Goal: Task Accomplishment & Management: Use online tool/utility

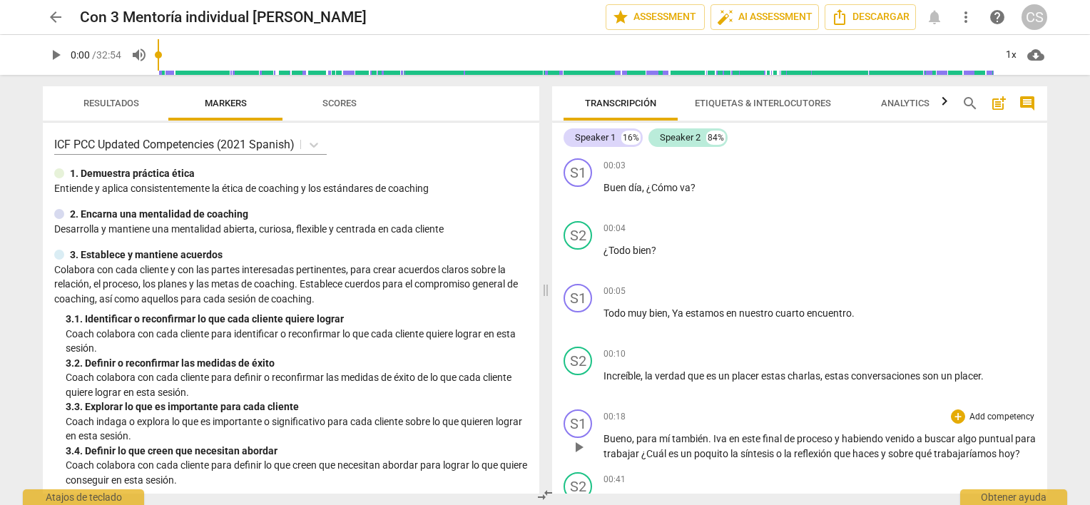
click at [999, 414] on p "Add competency" at bounding box center [1002, 417] width 68 height 13
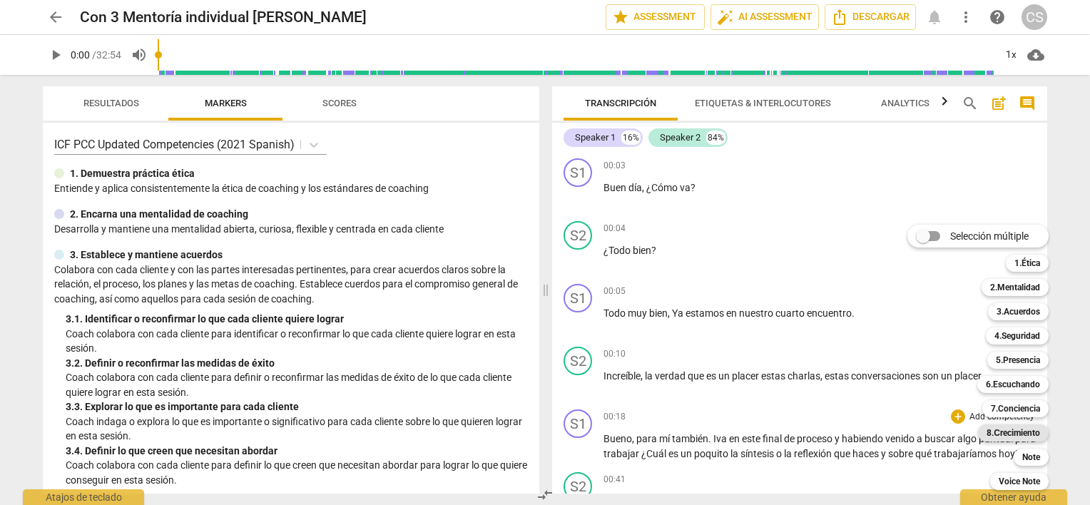
click at [1000, 436] on b "8.Сrecimiento" at bounding box center [1014, 433] width 54 height 17
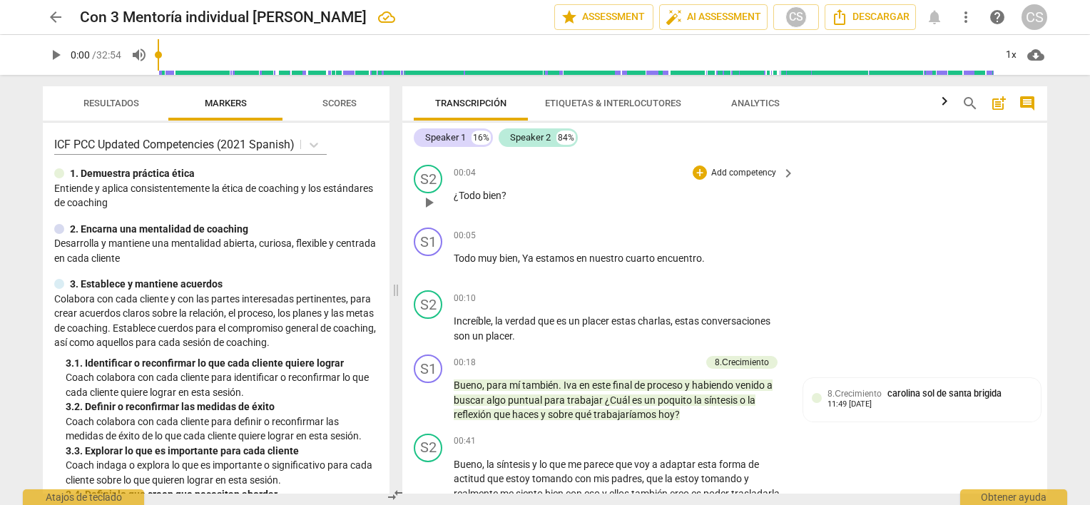
scroll to position [71, 0]
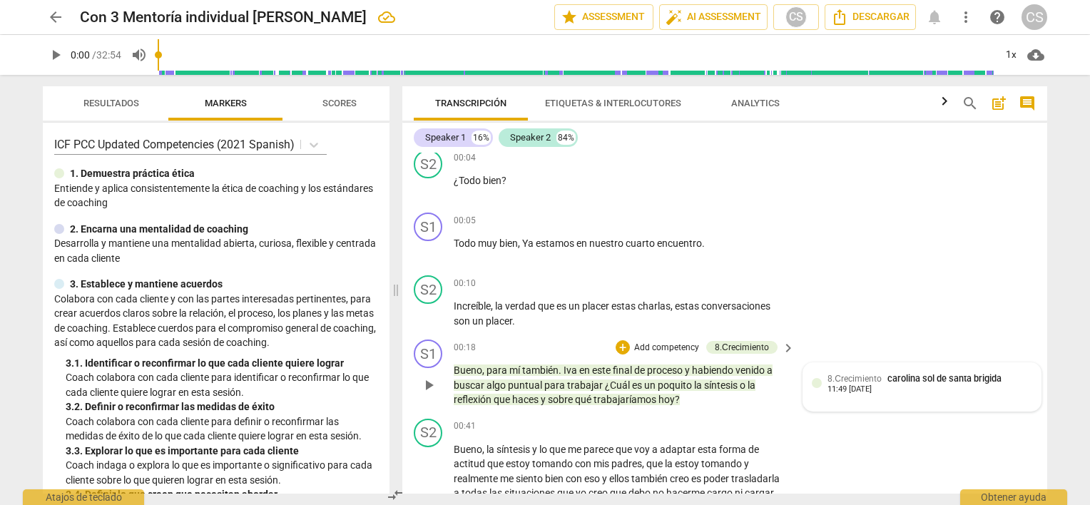
click at [812, 382] on div at bounding box center [817, 383] width 10 height 10
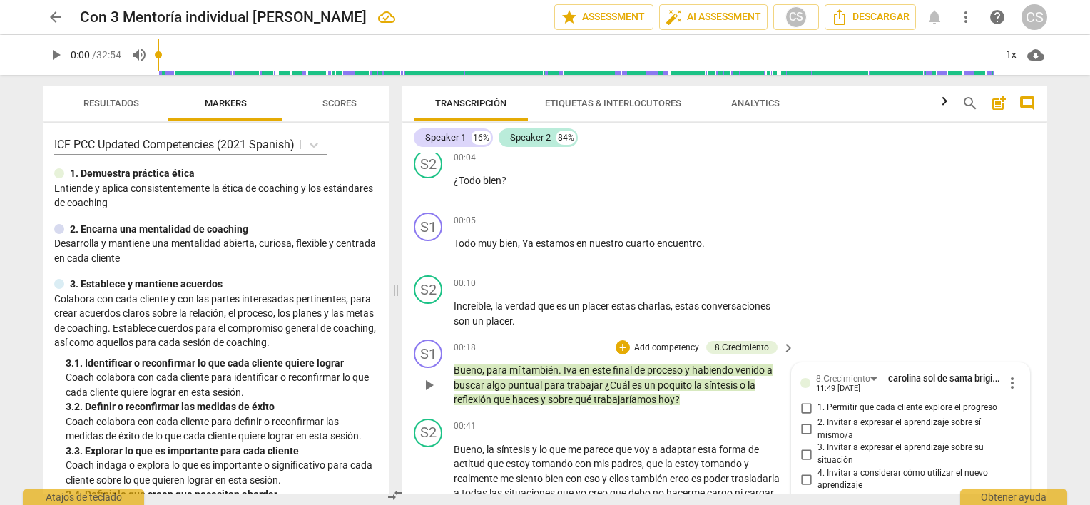
scroll to position [364, 0]
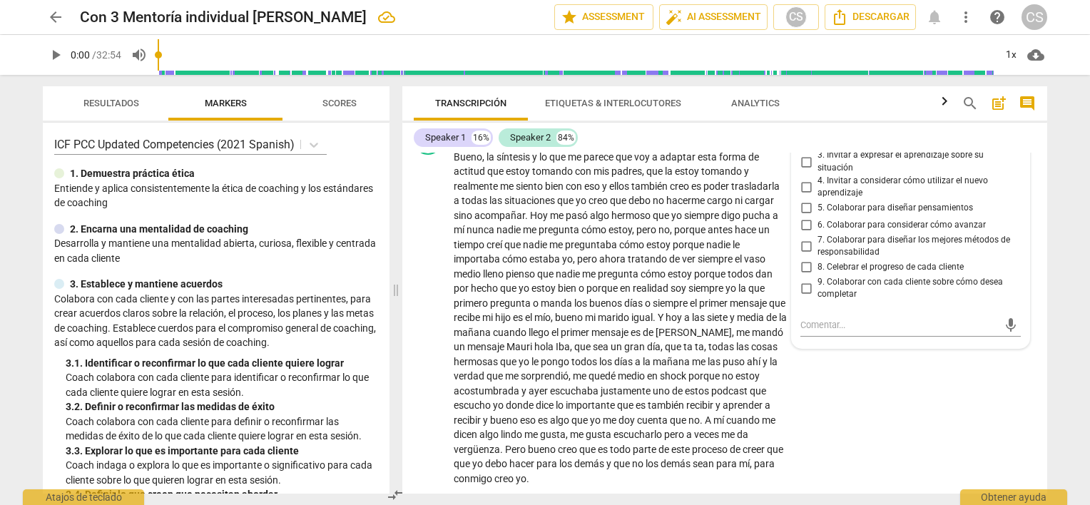
drag, startPoint x: 1042, startPoint y: 174, endPoint x: 1042, endPoint y: 120, distance: 54.2
click at [1042, 120] on div "Transcripción Etiquetas & Interlocutores Analytics search post_add comment Spea…" at bounding box center [724, 289] width 645 height 407
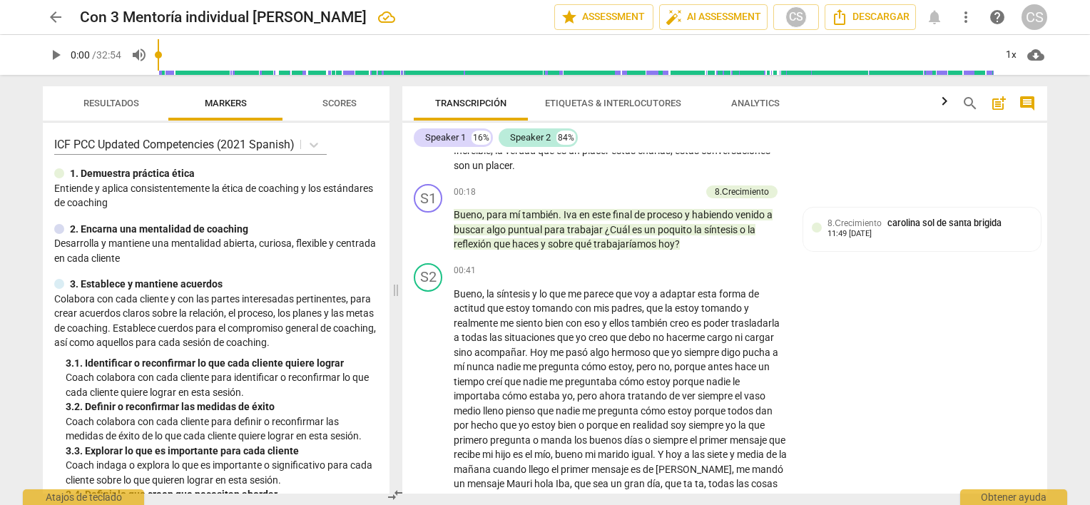
scroll to position [0, 0]
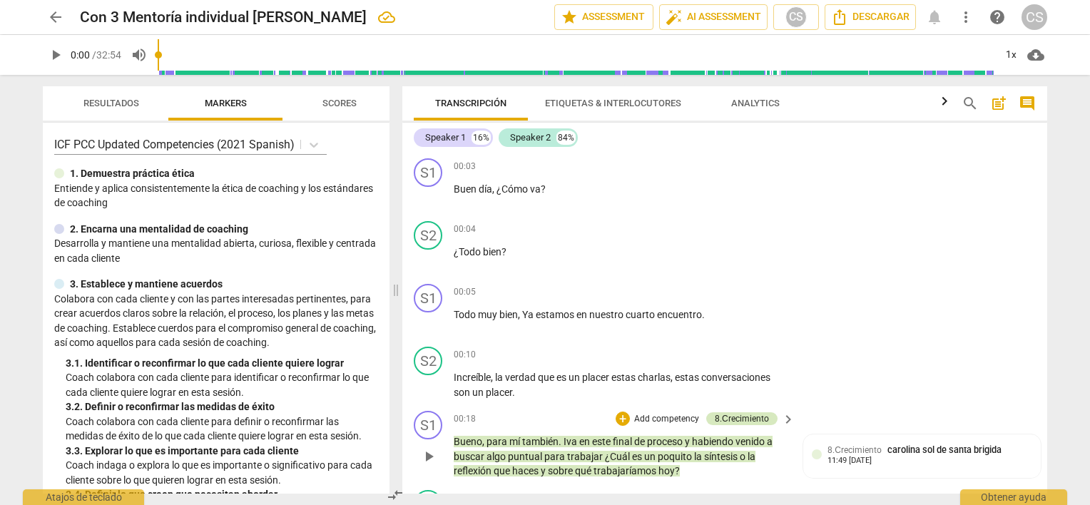
click at [745, 414] on div "8.Сrecimiento" at bounding box center [742, 418] width 54 height 13
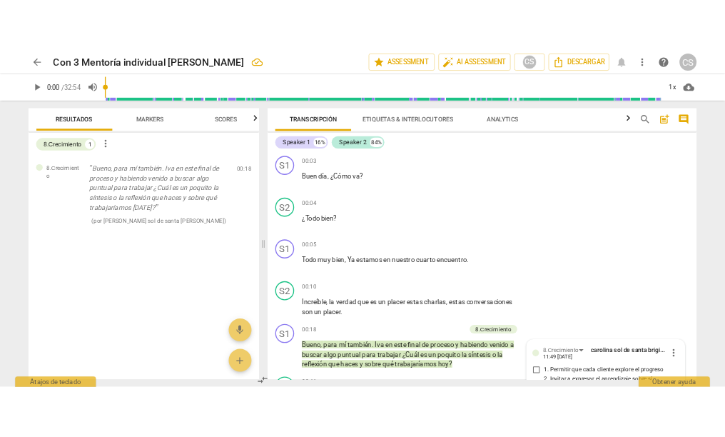
scroll to position [142, 0]
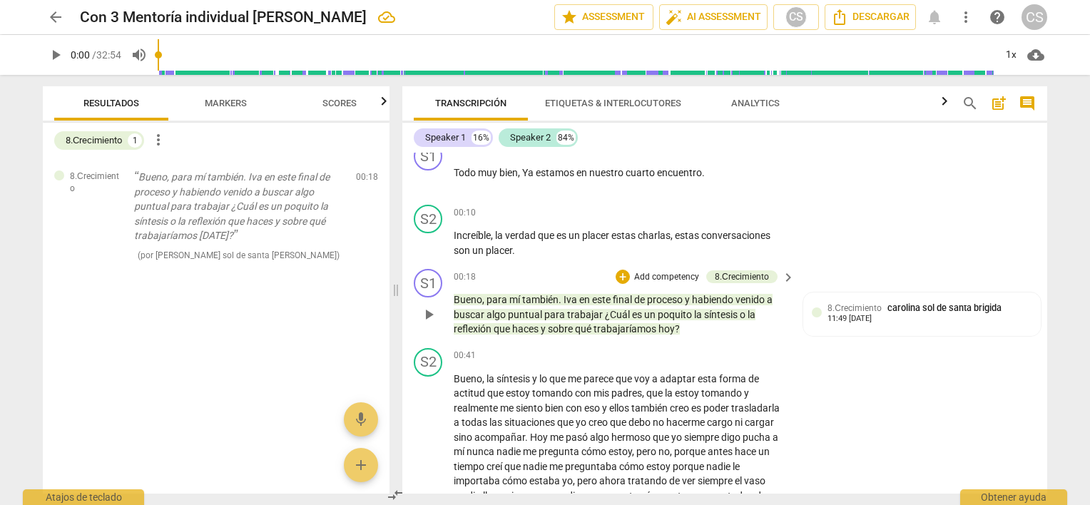
click at [649, 275] on p "Add competency" at bounding box center [667, 277] width 68 height 13
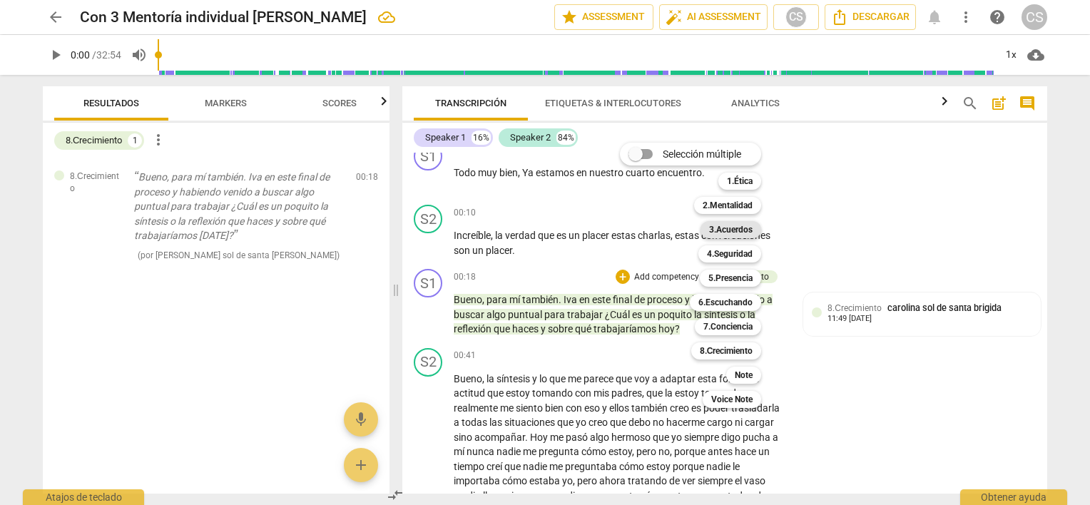
click at [727, 225] on b "3.Acuerdos" at bounding box center [731, 229] width 44 height 17
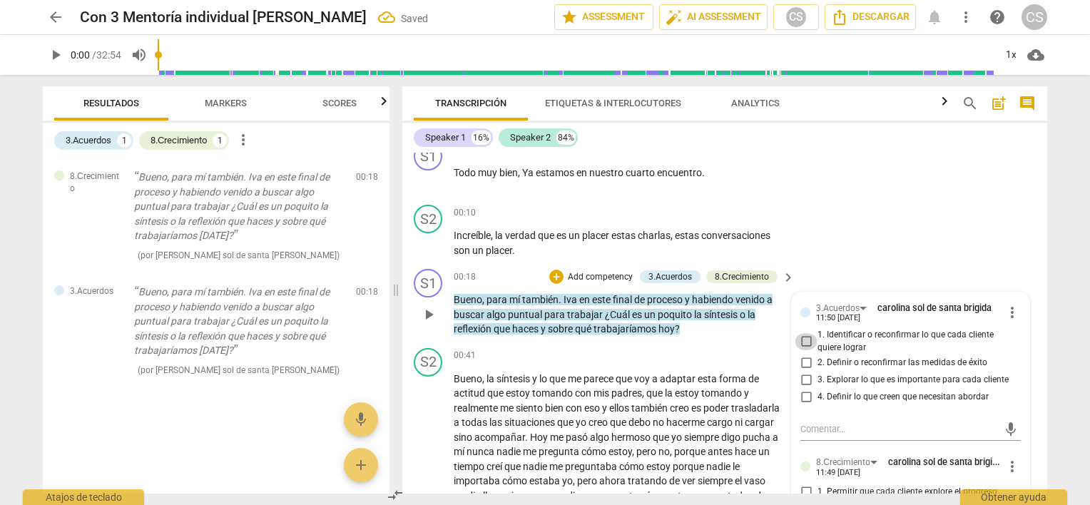
click at [810, 341] on input "1. Identificar o reconfirmar lo que cada cliente quiere lograr" at bounding box center [806, 341] width 23 height 17
checkbox input "true"
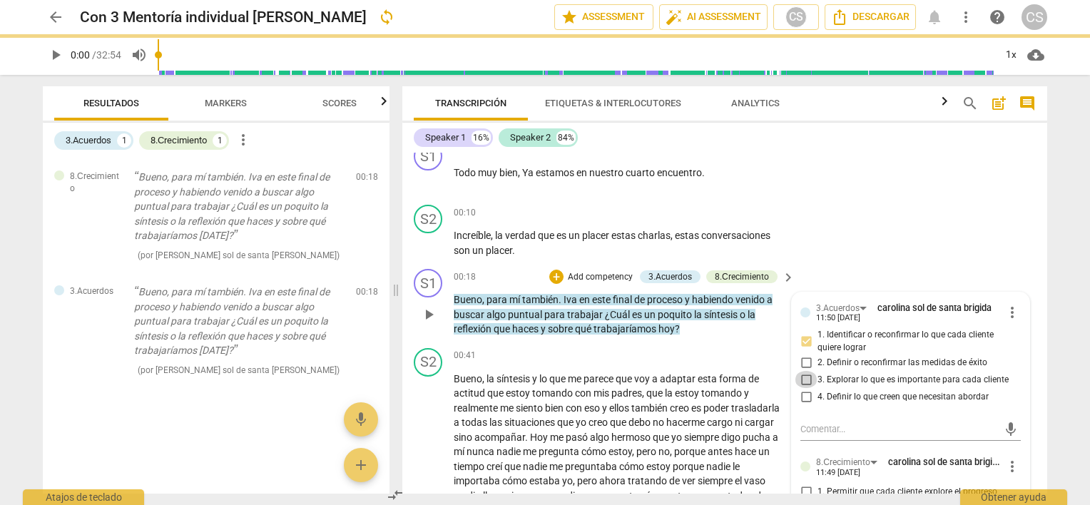
click at [801, 379] on input "3. Explorar lo que es importante para cada cliente" at bounding box center [806, 379] width 23 height 17
checkbox input "true"
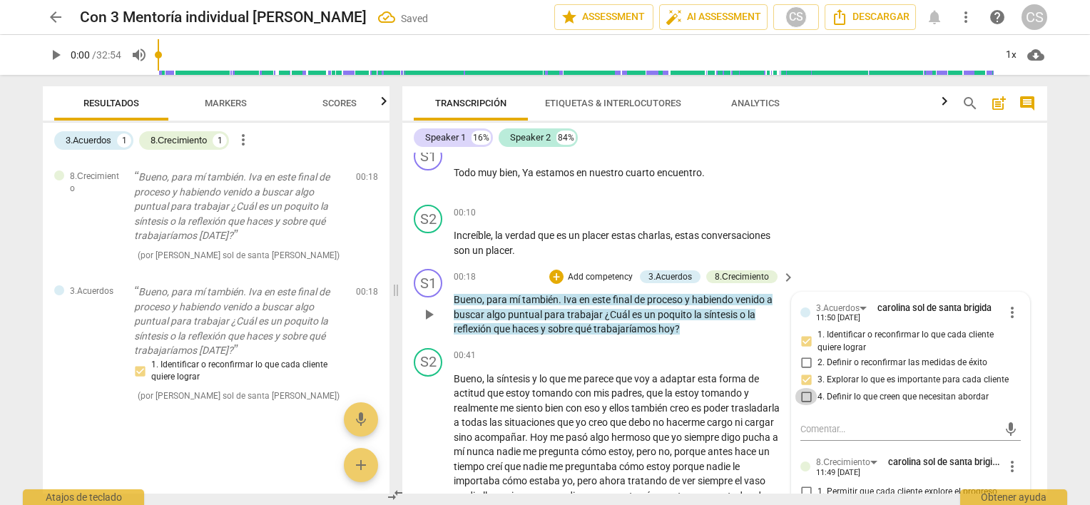
click at [801, 397] on input "4. Definir lo que creen que necesitan abordar" at bounding box center [806, 396] width 23 height 17
checkbox input "true"
click at [599, 275] on p "Add competency" at bounding box center [601, 277] width 68 height 13
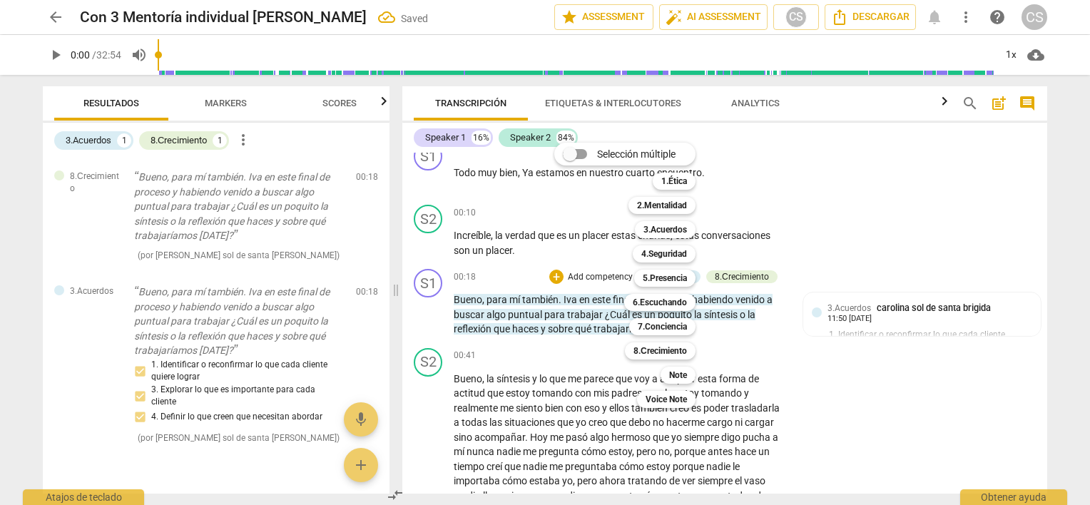
click at [51, 51] on div at bounding box center [545, 252] width 1090 height 505
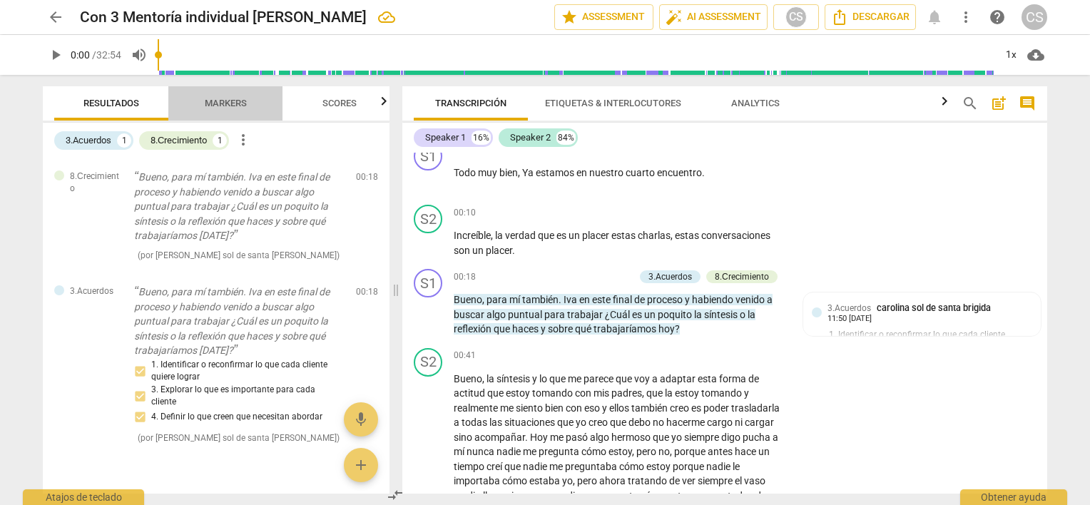
click at [212, 108] on span "Markers" at bounding box center [226, 103] width 42 height 11
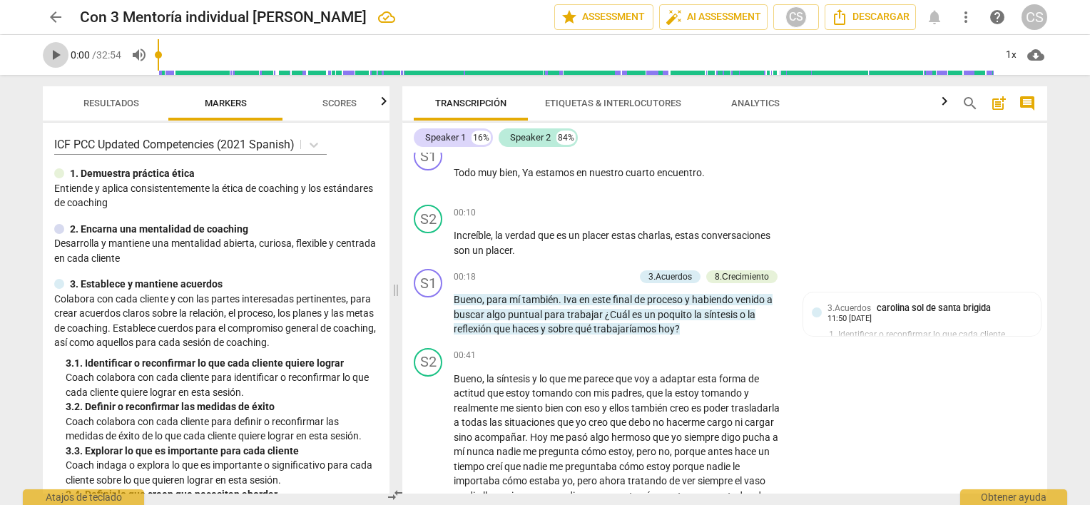
click at [49, 49] on span "play_arrow" at bounding box center [55, 54] width 17 height 17
click at [56, 62] on span "pause" at bounding box center [55, 54] width 17 height 17
type input "6"
